Goal: Navigation & Orientation: Find specific page/section

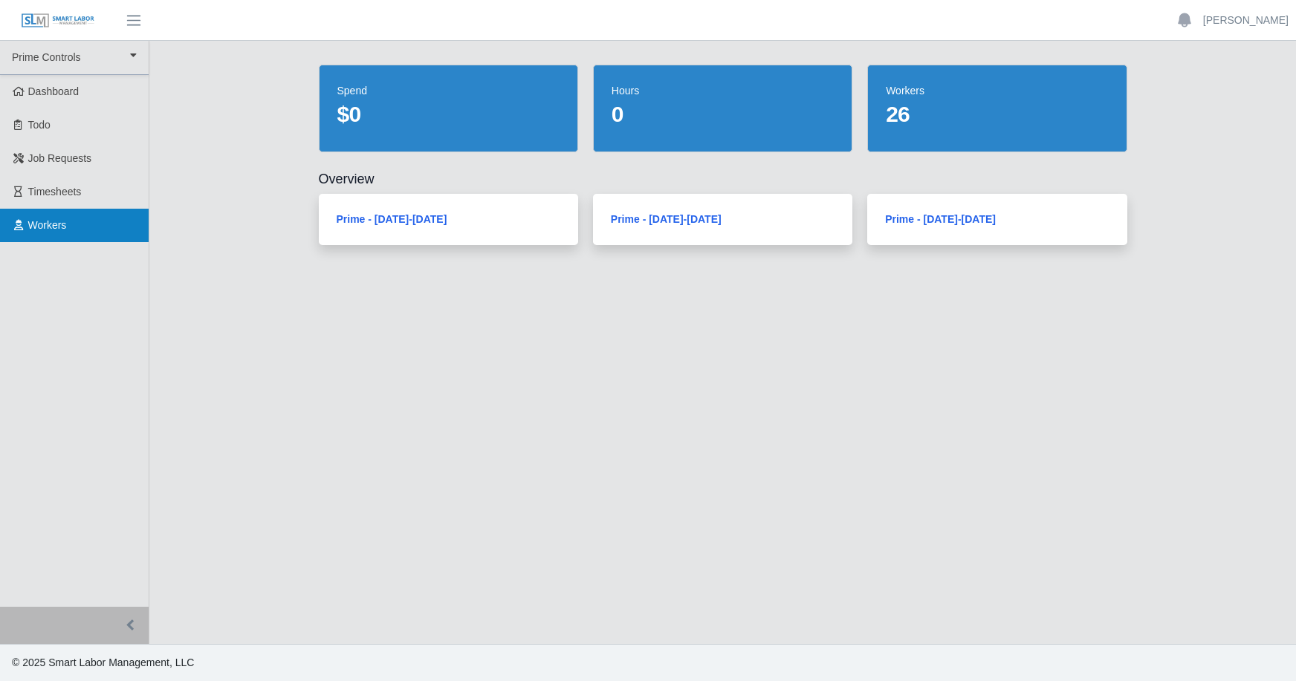
click at [48, 224] on span "Workers" at bounding box center [47, 225] width 39 height 12
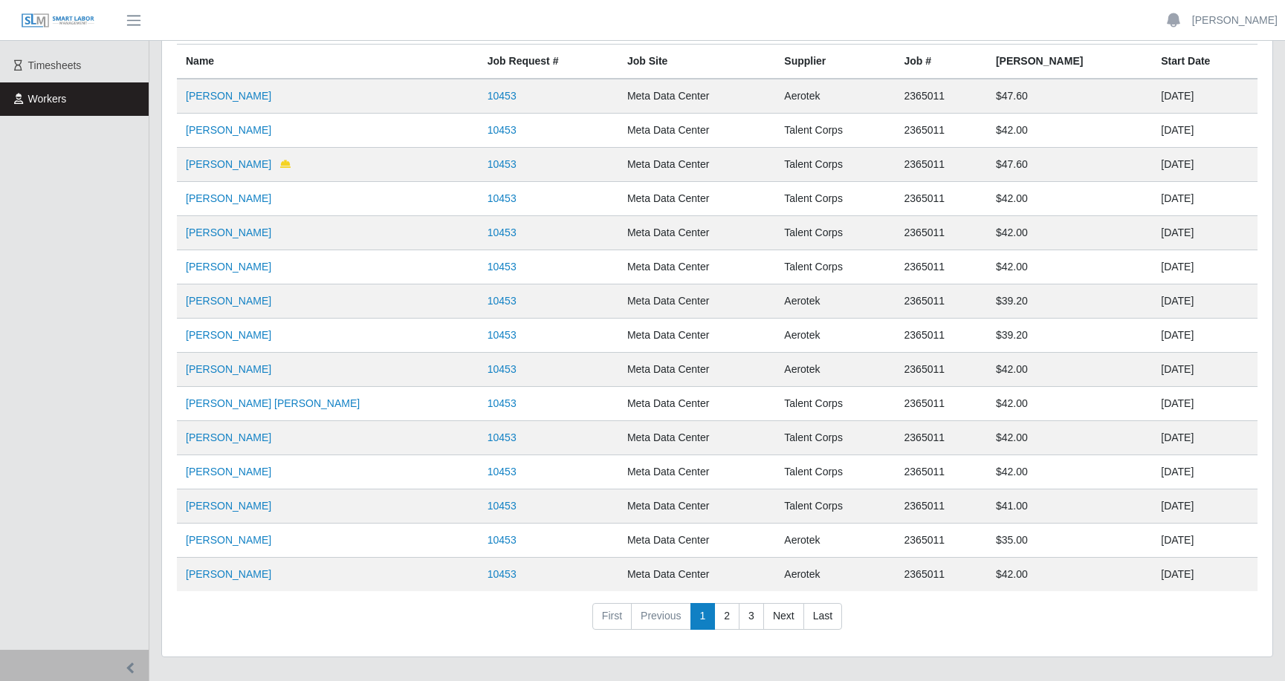
scroll to position [169, 0]
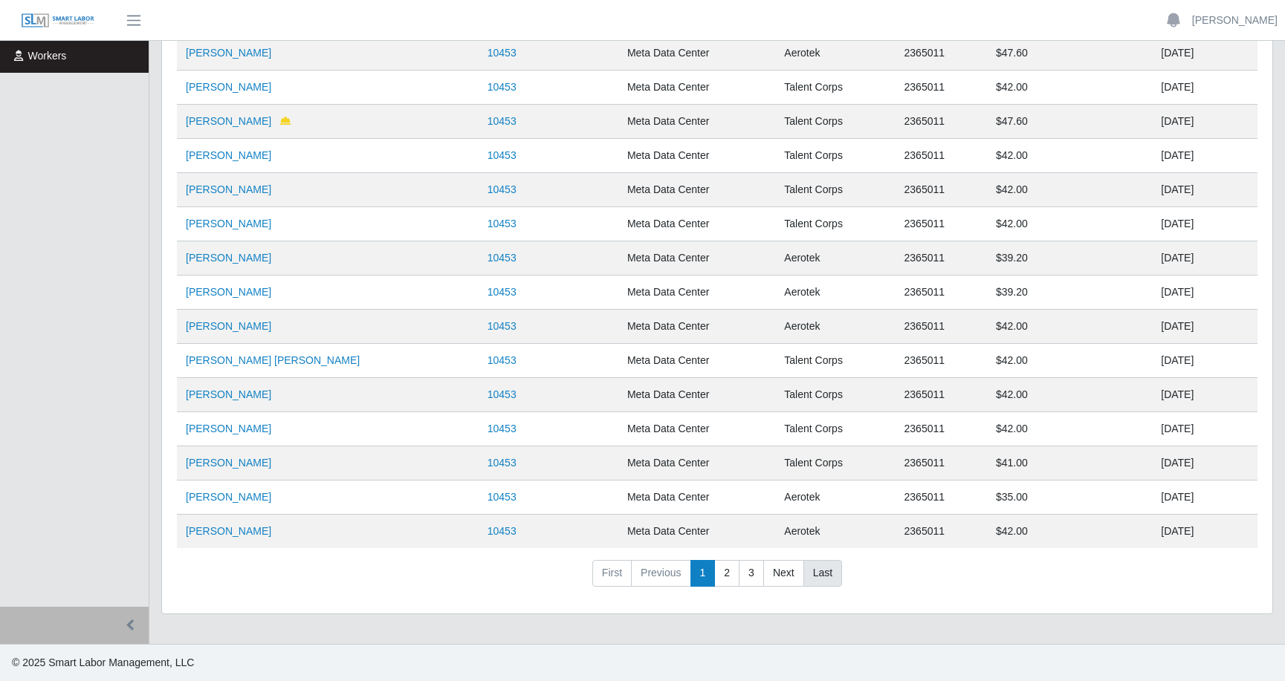
click at [822, 571] on link "Last" at bounding box center [822, 573] width 39 height 27
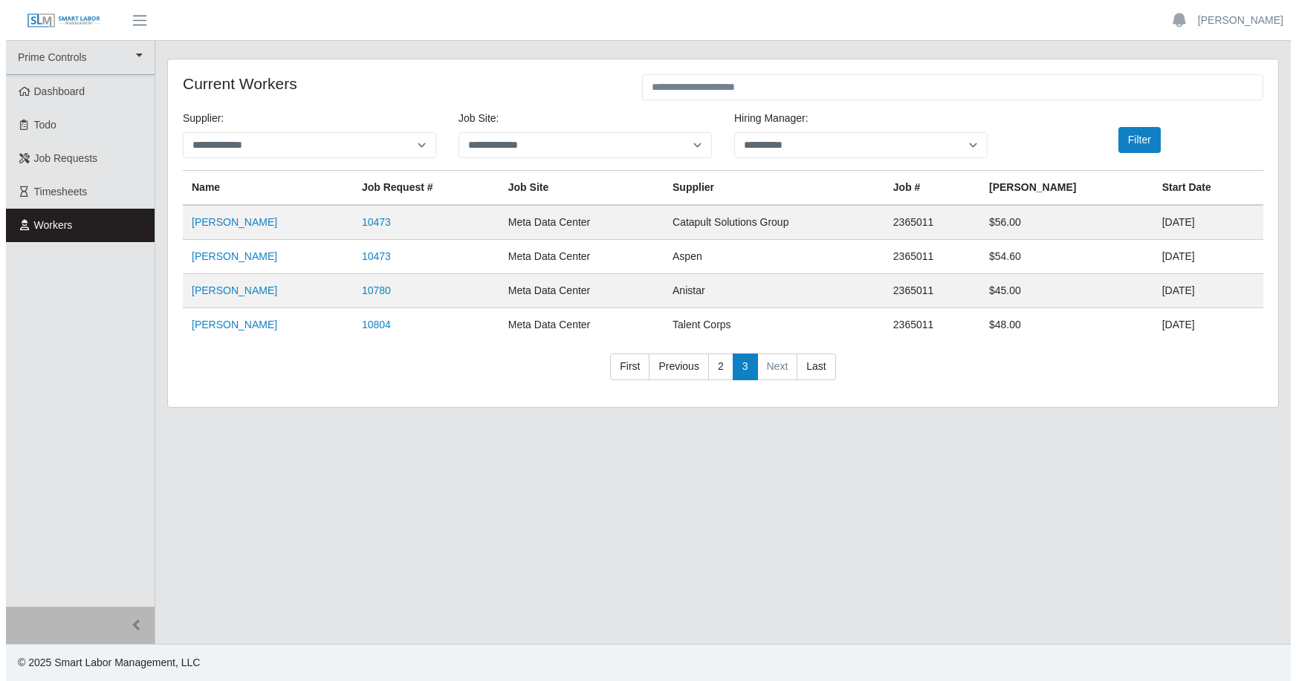
scroll to position [0, 0]
